Goal: Contribute content: Add original content to the website for others to see

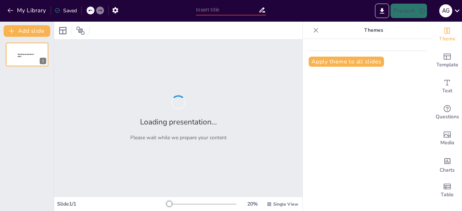
type input "Elon Musk: Visionario del Futuro"
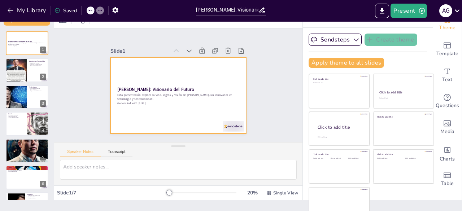
scroll to position [20, 0]
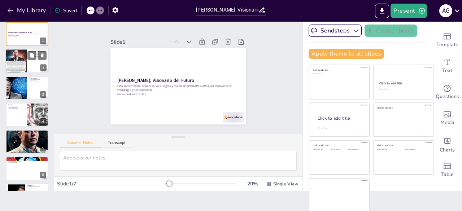
click at [26, 60] on div at bounding box center [16, 60] width 22 height 31
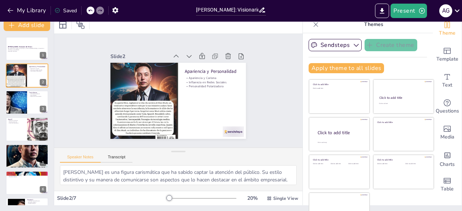
scroll to position [0, 0]
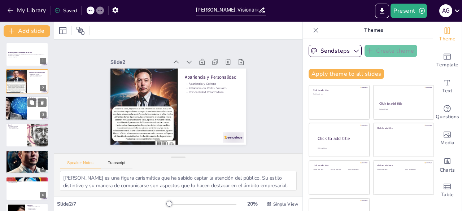
click at [14, 108] on div at bounding box center [16, 108] width 38 height 25
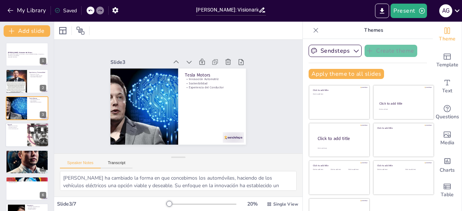
click at [21, 134] on div at bounding box center [26, 135] width 43 height 25
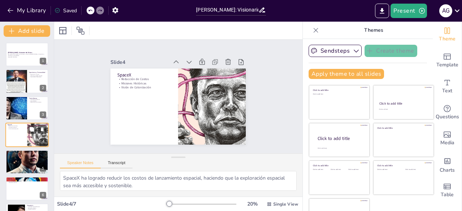
scroll to position [11, 0]
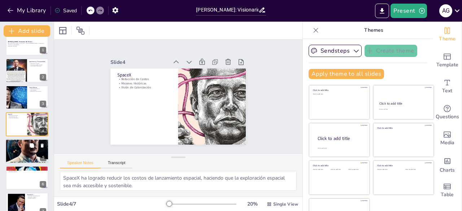
click at [23, 150] on div at bounding box center [26, 151] width 43 height 62
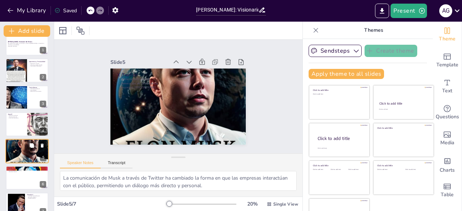
scroll to position [22, 0]
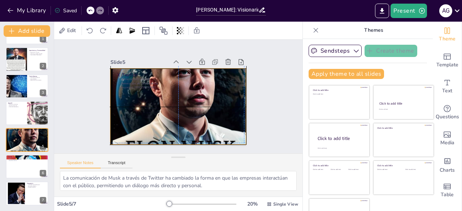
drag, startPoint x: 179, startPoint y: 107, endPoint x: 176, endPoint y: 105, distance: 4.1
click at [176, 105] on div at bounding box center [188, 94] width 218 height 173
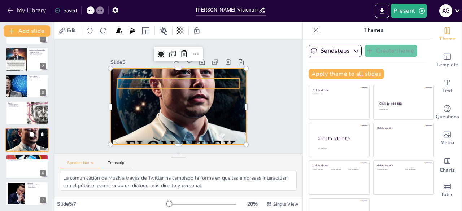
scroll to position [20, 0]
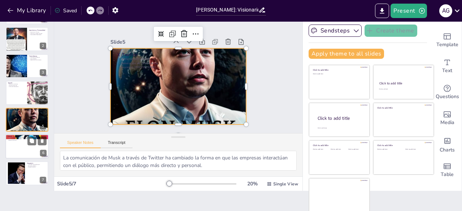
click at [17, 145] on div at bounding box center [26, 146] width 43 height 25
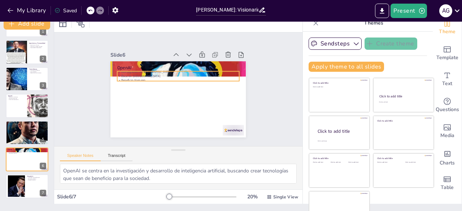
scroll to position [0, 0]
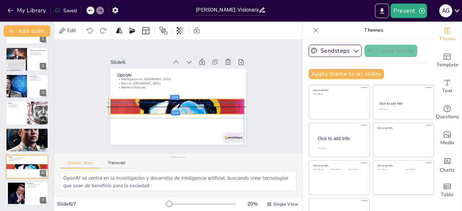
drag, startPoint x: 236, startPoint y: 73, endPoint x: 232, endPoint y: 105, distance: 31.6
click at [232, 105] on div at bounding box center [189, 96] width 240 height 177
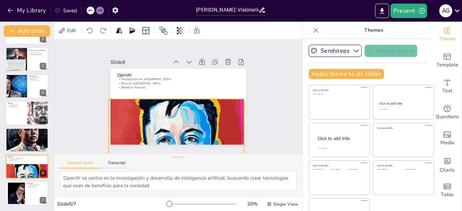
drag, startPoint x: 169, startPoint y: 111, endPoint x: 169, endPoint y: 138, distance: 26.7
click at [169, 152] on div "Slide 1 Elon Musk: Visionario del Futuro Esta presentación explora la vida, log…" at bounding box center [178, 96] width 185 height 271
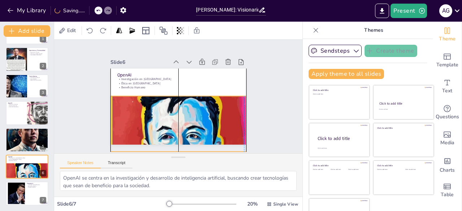
click at [168, 93] on div at bounding box center [172, 91] width 251 height 245
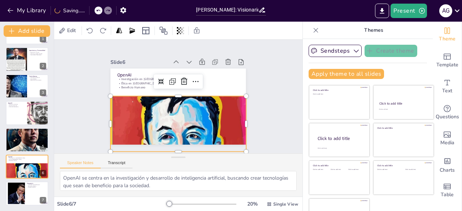
click at [169, 93] on div at bounding box center [184, 99] width 255 height 225
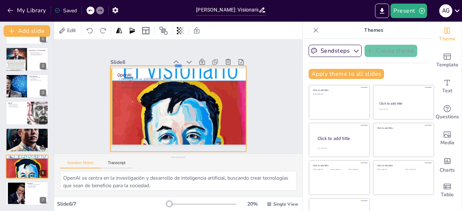
drag, startPoint x: 170, startPoint y: 93, endPoint x: 178, endPoint y: 62, distance: 31.4
click at [209, 62] on div at bounding box center [212, 96] width 6 height 135
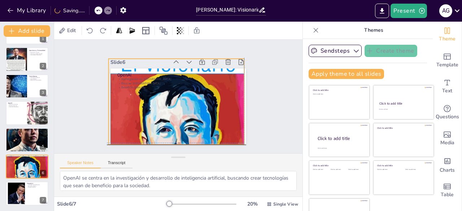
drag, startPoint x: 182, startPoint y: 111, endPoint x: 178, endPoint y: 104, distance: 8.1
click at [178, 104] on div at bounding box center [177, 98] width 253 height 212
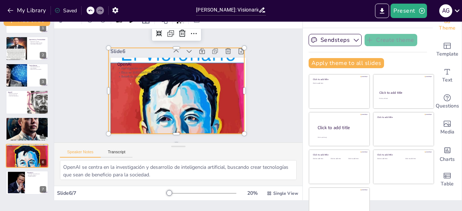
scroll to position [20, 0]
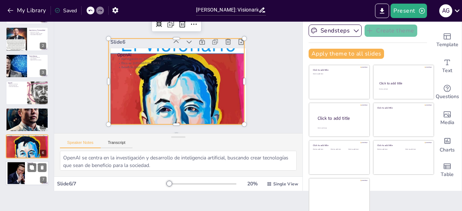
click at [27, 178] on div at bounding box center [26, 173] width 43 height 25
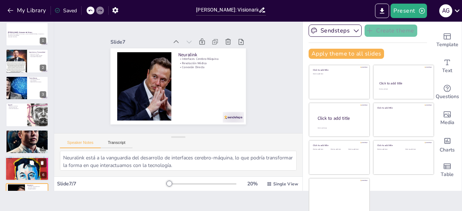
scroll to position [0, 0]
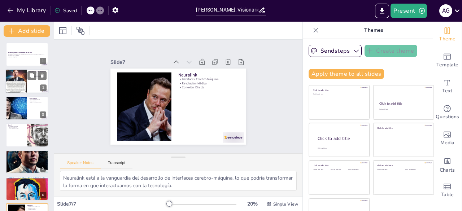
click at [16, 82] on div at bounding box center [16, 81] width 22 height 31
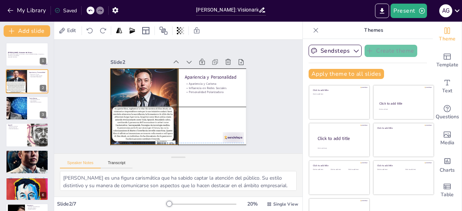
click at [141, 94] on div at bounding box center [195, 127] width 109 height 87
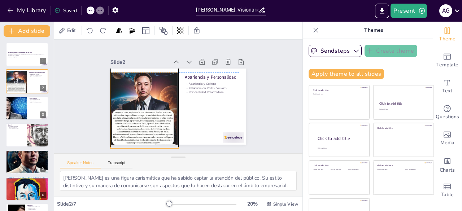
click at [150, 87] on div at bounding box center [209, 116] width 118 height 112
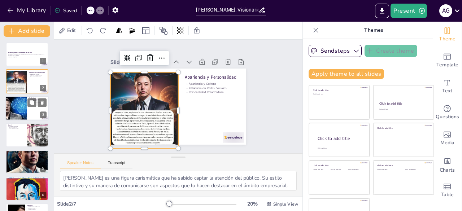
click at [13, 105] on div at bounding box center [16, 108] width 38 height 25
type textarea "Tesla ha cambiado la forma en que concebimos los automóviles, haciendo de los v…"
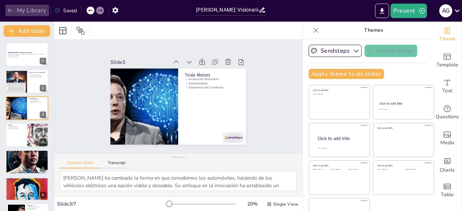
click at [8, 8] on icon "button" at bounding box center [10, 10] width 7 height 7
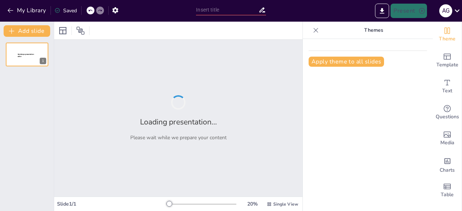
type input "[PERSON_NAME]: Visionario del Futuro"
type input "[PERSON_NAME]: Icono de la Tecnología Moderna"
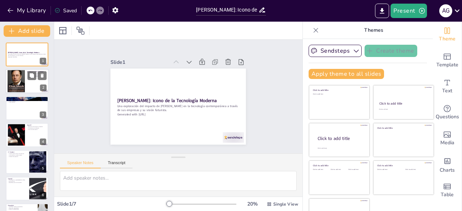
click at [21, 85] on div at bounding box center [16, 81] width 17 height 27
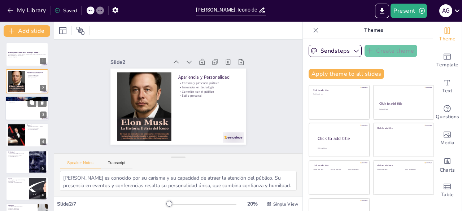
click at [23, 113] on div at bounding box center [26, 108] width 43 height 25
type textarea "Tesla ha liderado el camino en la producción de vehículos eléctricos, estableci…"
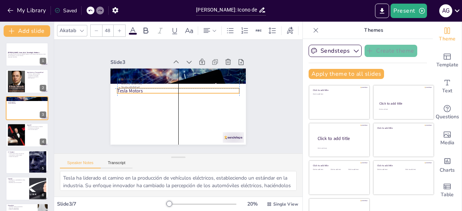
drag, startPoint x: 129, startPoint y: 71, endPoint x: 127, endPoint y: 90, distance: 18.5
click at [162, 90] on p "Tesla Motors" at bounding box center [184, 95] width 44 height 118
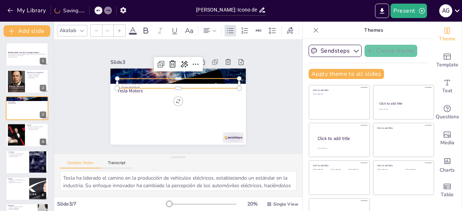
type input "32"
click at [140, 79] on p "Diseño futurista" at bounding box center [186, 106] width 93 height 84
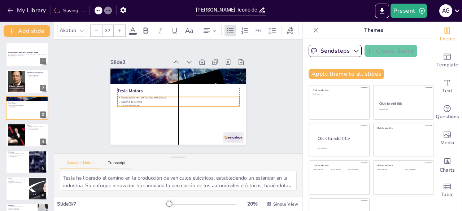
drag, startPoint x: 124, startPoint y: 79, endPoint x: 122, endPoint y: 96, distance: 17.8
click at [148, 96] on div "Innovación en vehículos eléctricos Diseño futurista Sostenibilidad" at bounding box center [173, 98] width 50 height 120
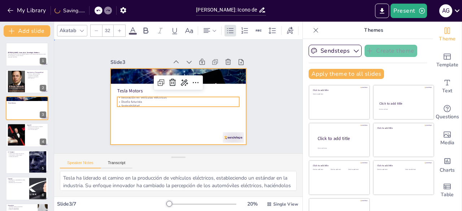
click at [144, 113] on div at bounding box center [169, 91] width 133 height 155
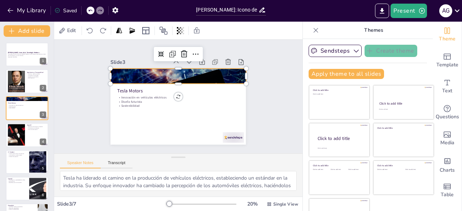
click at [179, 72] on div at bounding box center [198, 99] width 104 height 144
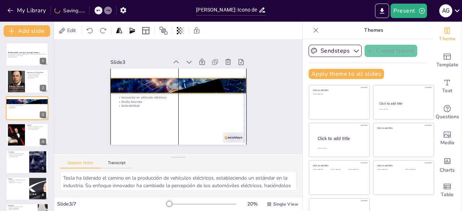
drag, startPoint x: 172, startPoint y: 82, endPoint x: 171, endPoint y: 86, distance: 4.3
click at [176, 88] on div "Tesla Motors Innovación en vehículos eléctricos Diseño futurista Sostenibilidad" at bounding box center [203, 85] width 55 height 124
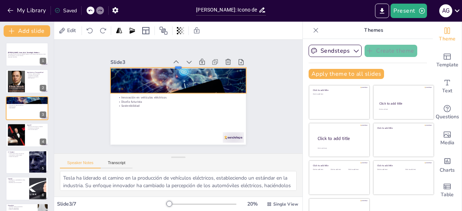
drag, startPoint x: 170, startPoint y: 75, endPoint x: 173, endPoint y: 64, distance: 11.1
click at [177, 64] on div at bounding box center [207, 84] width 60 height 126
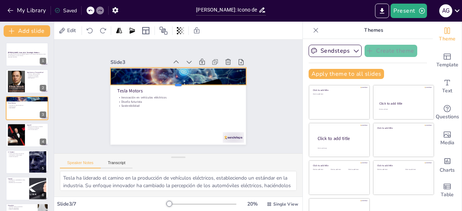
drag, startPoint x: 171, startPoint y: 90, endPoint x: 166, endPoint y: 82, distance: 9.7
click at [166, 82] on div at bounding box center [185, 91] width 84 height 113
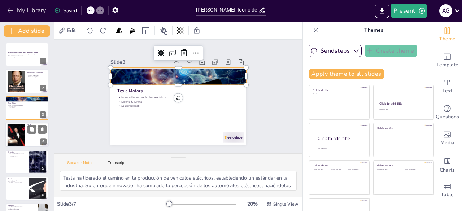
click at [26, 135] on div at bounding box center [26, 135] width 43 height 25
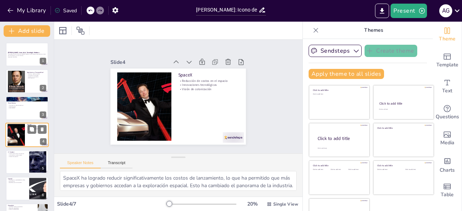
scroll to position [11, 0]
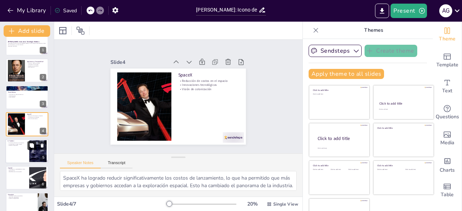
click at [33, 148] on icon at bounding box center [31, 145] width 5 height 5
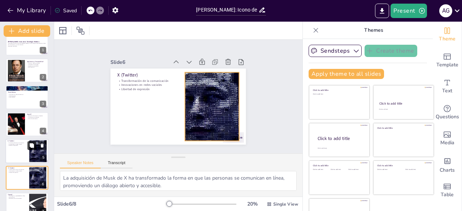
scroll to position [49, 0]
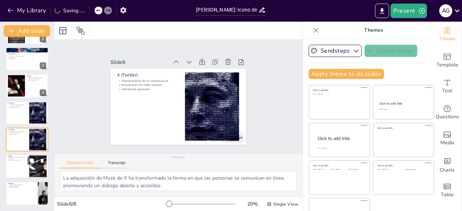
click at [22, 170] on div at bounding box center [26, 166] width 43 height 25
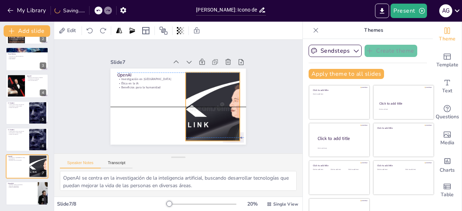
click at [177, 101] on div at bounding box center [187, 132] width 120 height 140
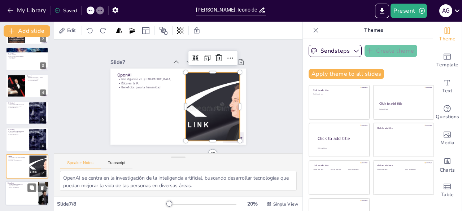
click at [22, 190] on div at bounding box center [26, 193] width 43 height 25
type textarea "Neuralink se dedica al desarrollo de interfaces que pueden conectar el cerebro …"
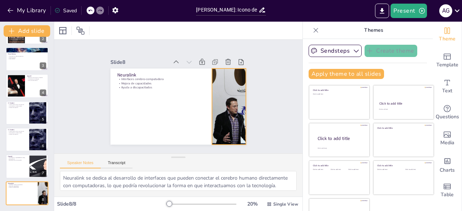
click at [213, 117] on div at bounding box center [213, 134] width 154 height 141
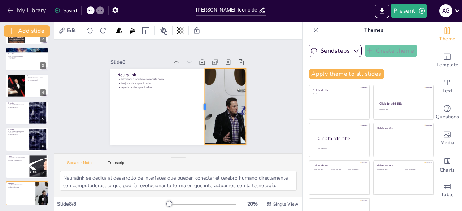
drag, startPoint x: 203, startPoint y: 103, endPoint x: 196, endPoint y: 104, distance: 7.4
click at [196, 117] on div at bounding box center [168, 120] width 76 height 6
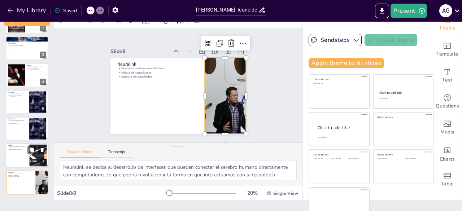
scroll to position [20, 0]
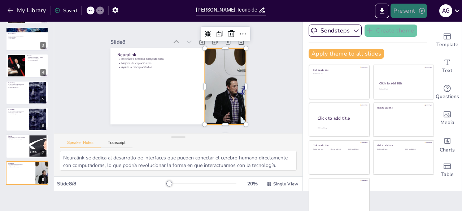
click at [407, 12] on button "Present" at bounding box center [408, 11] width 36 height 14
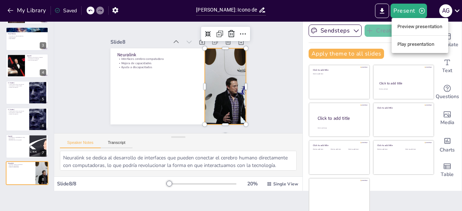
click at [413, 29] on li "Preview presentation" at bounding box center [419, 27] width 57 height 12
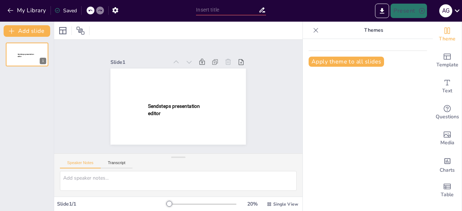
type input "[PERSON_NAME]: Icono de la Tecnología Moderna"
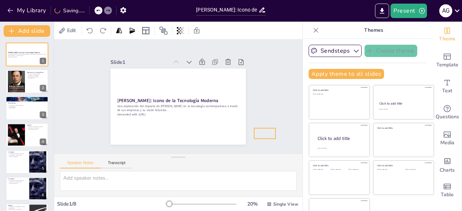
drag, startPoint x: 223, startPoint y: 136, endPoint x: 254, endPoint y: 132, distance: 31.6
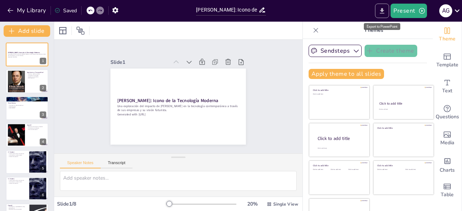
click at [379, 7] on icon "Export to PowerPoint" at bounding box center [382, 11] width 8 height 8
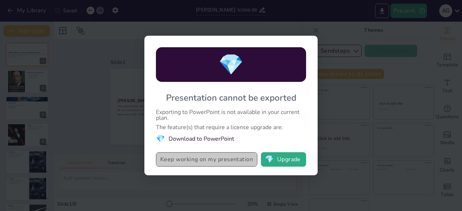
click at [236, 160] on button "Keep working on my presentation" at bounding box center [206, 159] width 101 height 14
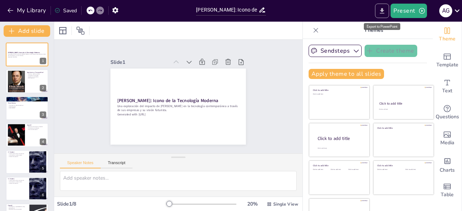
click at [386, 10] on icon "Export to PowerPoint" at bounding box center [382, 11] width 8 height 8
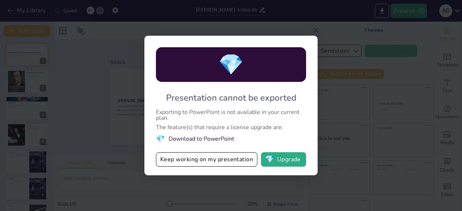
drag, startPoint x: 228, startPoint y: 96, endPoint x: 193, endPoint y: 122, distance: 42.9
click at [193, 122] on div "💎 Presentation cannot be exported Exporting to PowerPoint is not available in y…" at bounding box center [230, 106] width 173 height 140
click at [268, 153] on button "💎 Upgrade" at bounding box center [283, 159] width 45 height 14
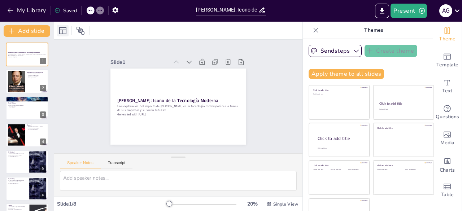
click at [61, 29] on icon at bounding box center [62, 30] width 9 height 9
